Goal: Check status

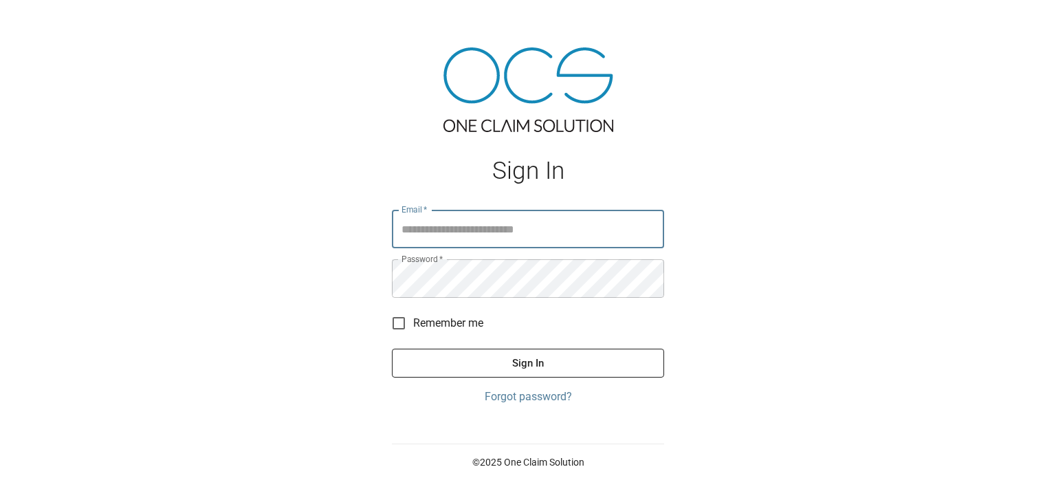
type input "**********"
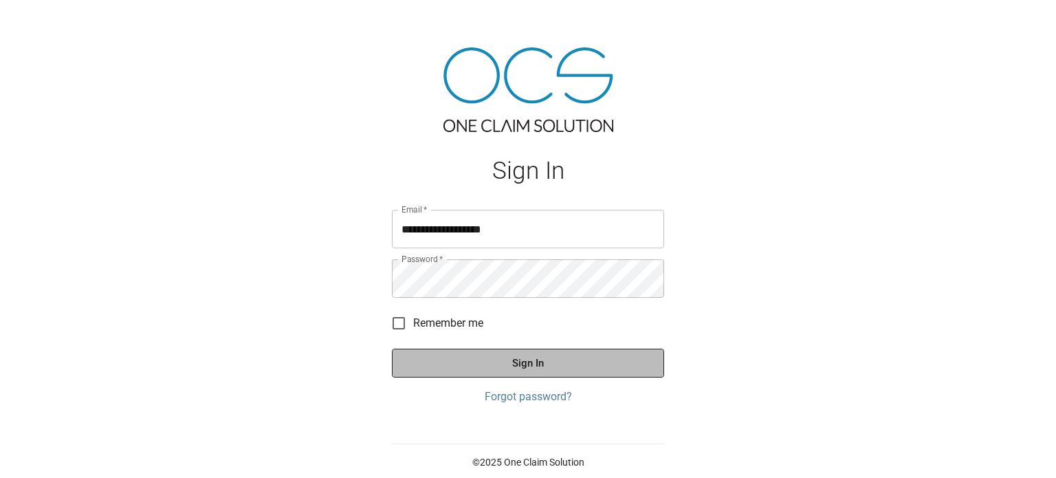
click at [507, 357] on button "Sign In" at bounding box center [528, 362] width 272 height 29
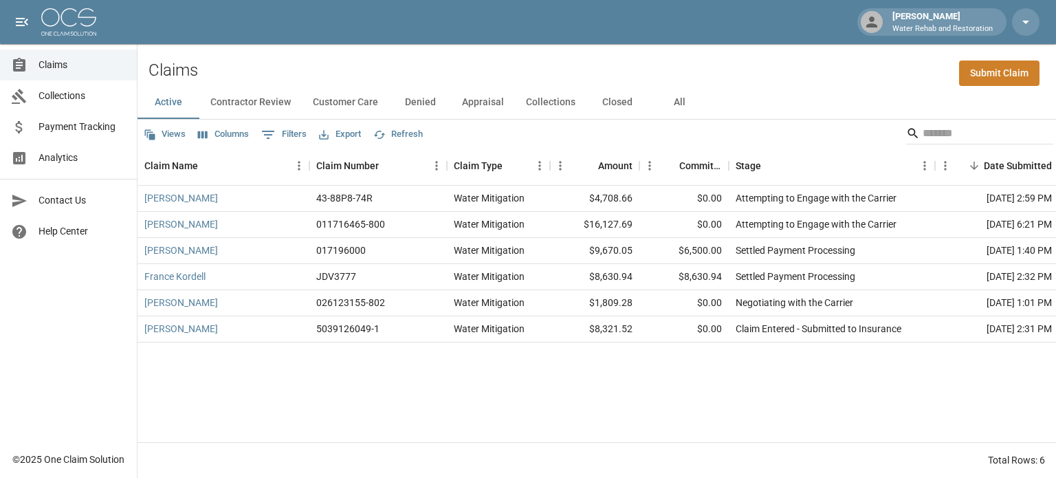
click at [681, 99] on button "All" at bounding box center [679, 102] width 62 height 33
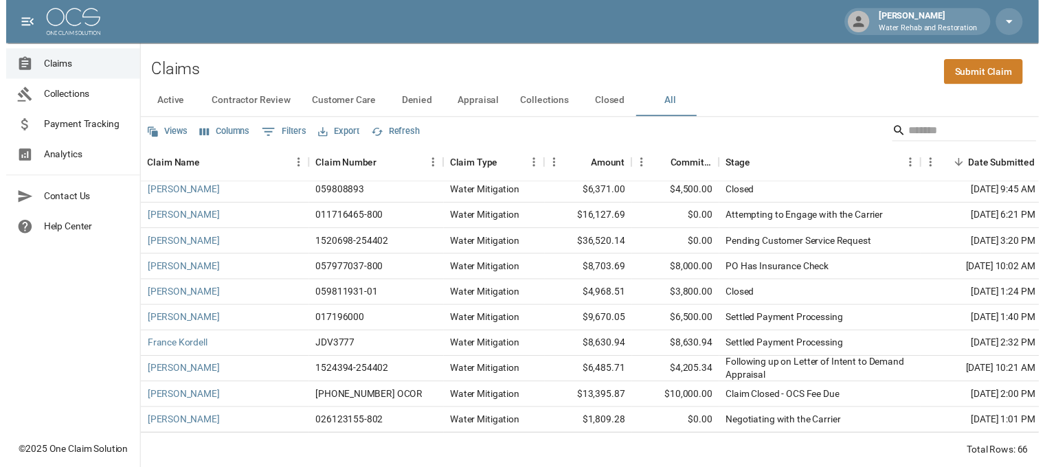
scroll to position [137, 0]
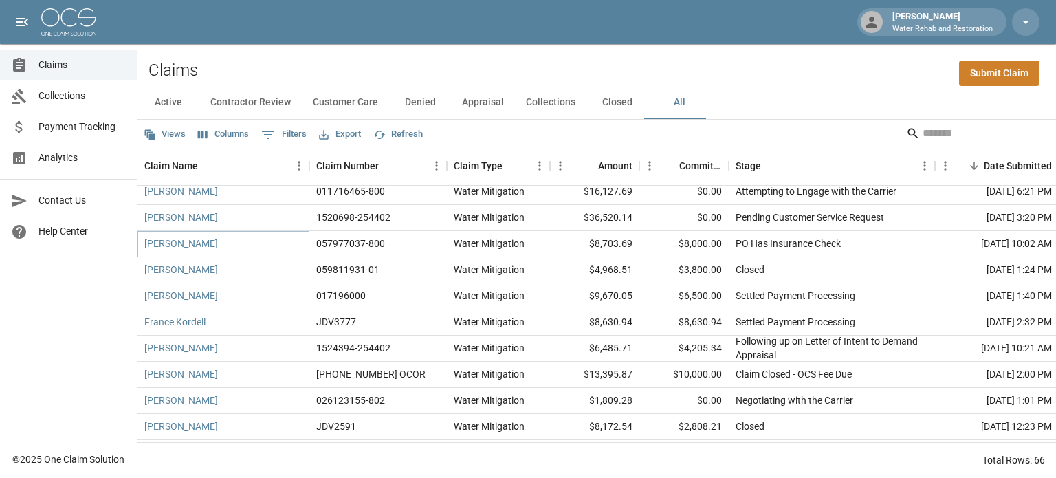
click at [186, 243] on link "[PERSON_NAME]" at bounding box center [181, 243] width 74 height 14
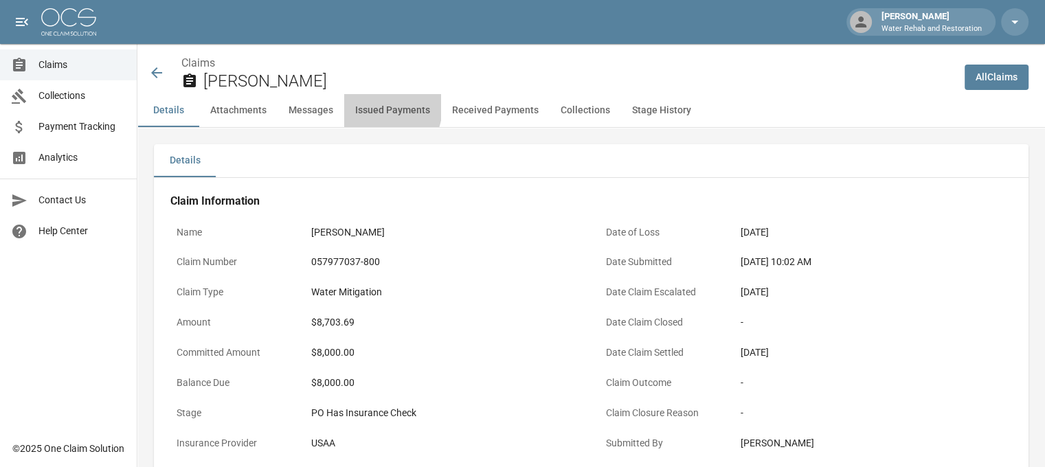
click at [371, 107] on button "Issued Payments" at bounding box center [392, 110] width 97 height 33
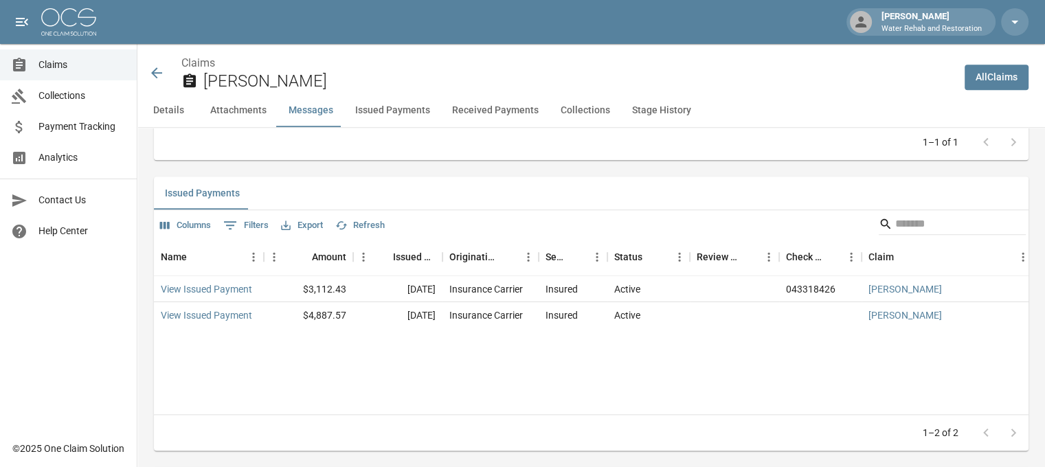
scroll to position [1574, 0]
